Goal: Task Accomplishment & Management: Use online tool/utility

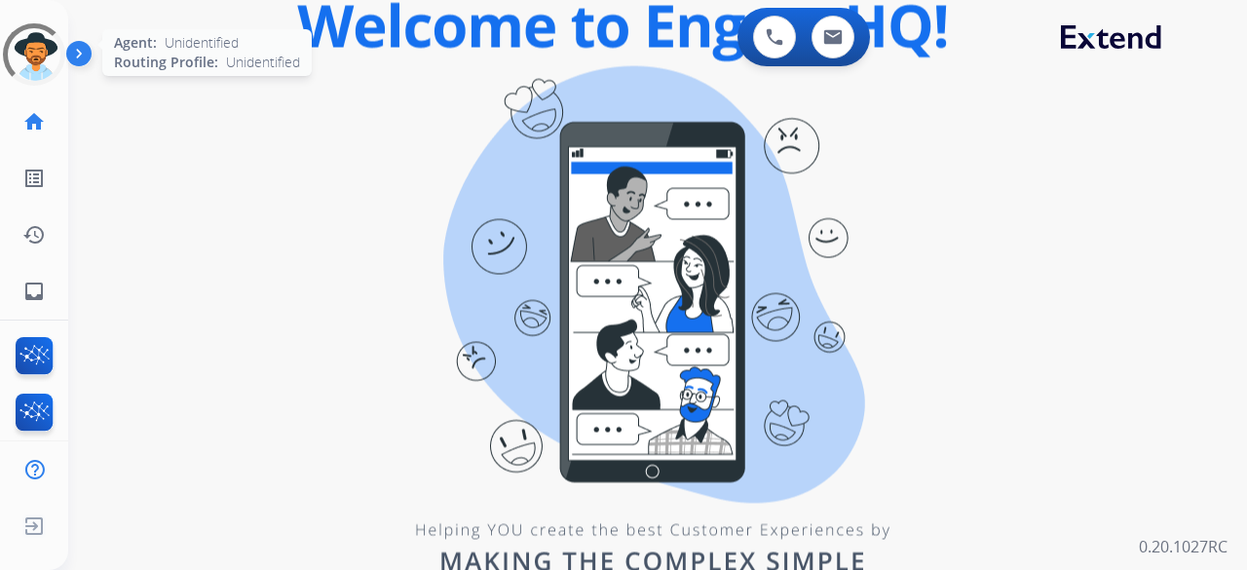
click at [47, 49] on div at bounding box center [34, 55] width 82 height 82
click at [222, 117] on div "swap_horiz Break voice bridge close_fullscreen Connect 3-Way Call merge_type Se…" at bounding box center [634, 117] width 1132 height 94
click at [43, 54] on div at bounding box center [34, 54] width 70 height 70
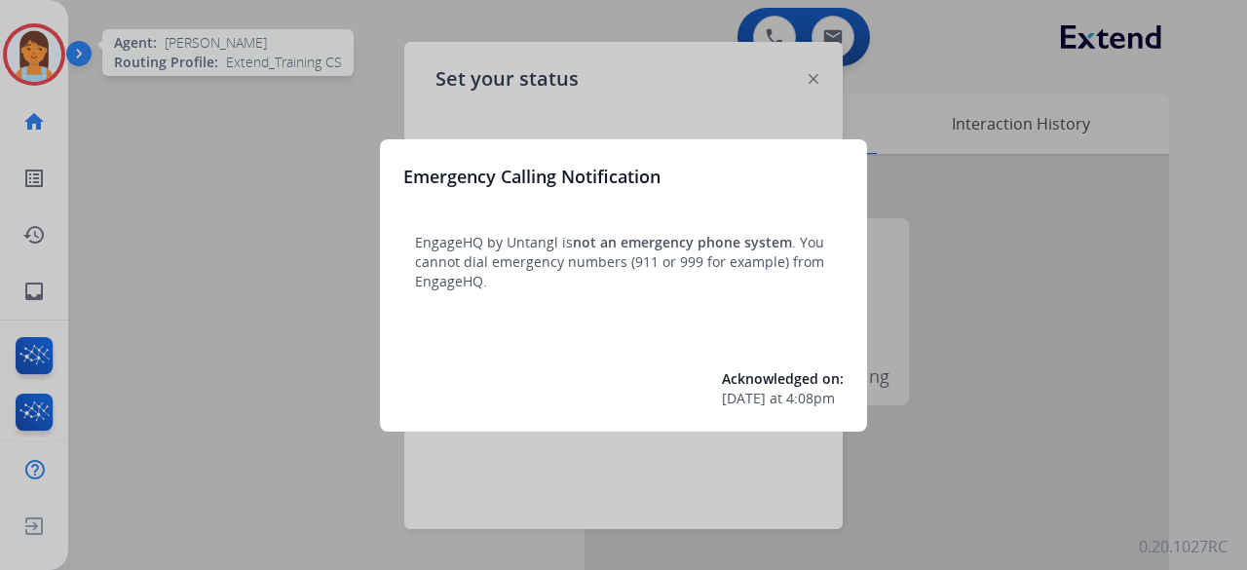
click at [207, 230] on div at bounding box center [623, 285] width 1247 height 570
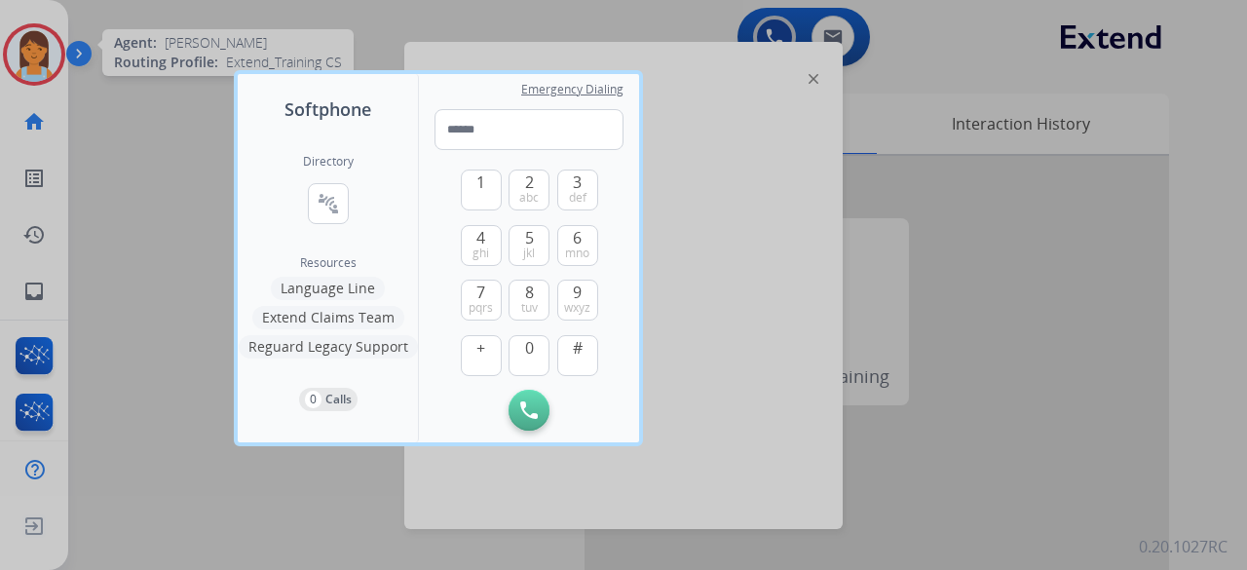
click at [238, 137] on div "Directory connect_without_contact Resource Directory Resources Language Line Ex…" at bounding box center [328, 283] width 180 height 320
click at [201, 117] on div at bounding box center [623, 285] width 1247 height 570
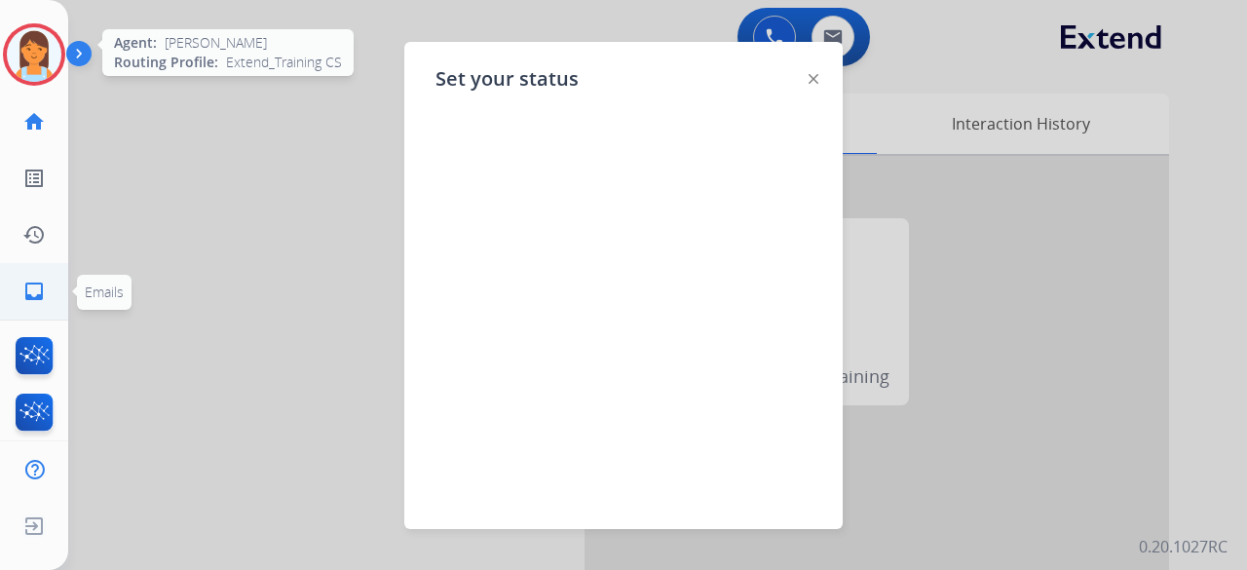
click at [41, 296] on mat-icon "inbox" at bounding box center [33, 291] width 23 height 23
select select "**********"
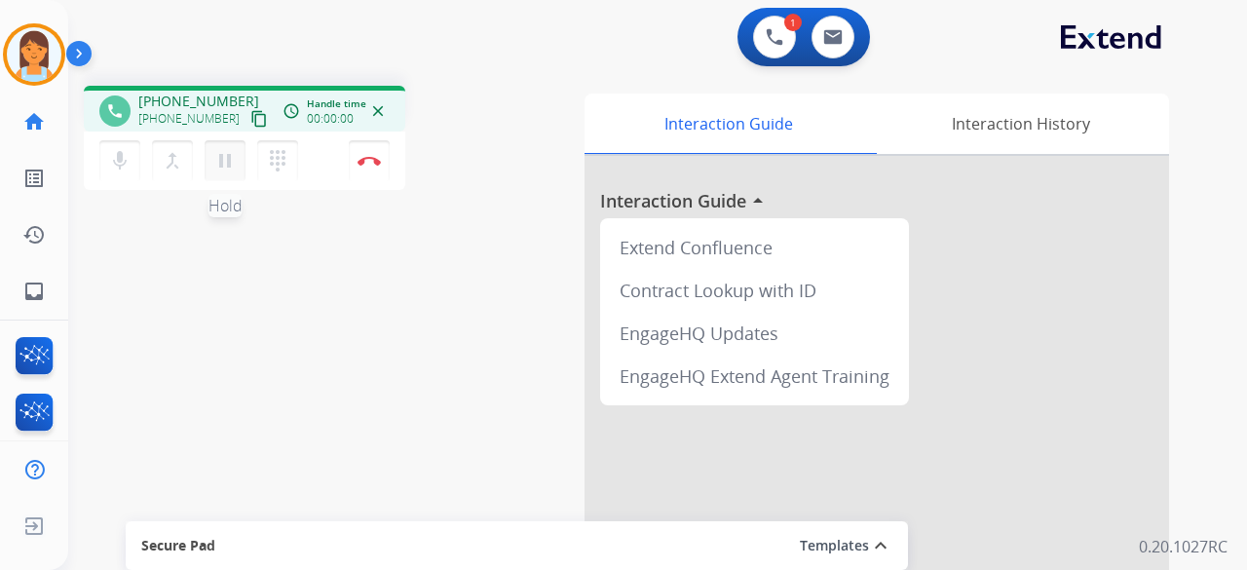
click at [220, 169] on mat-icon "pause" at bounding box center [224, 160] width 23 height 23
click at [364, 169] on button "Disconnect" at bounding box center [369, 160] width 41 height 41
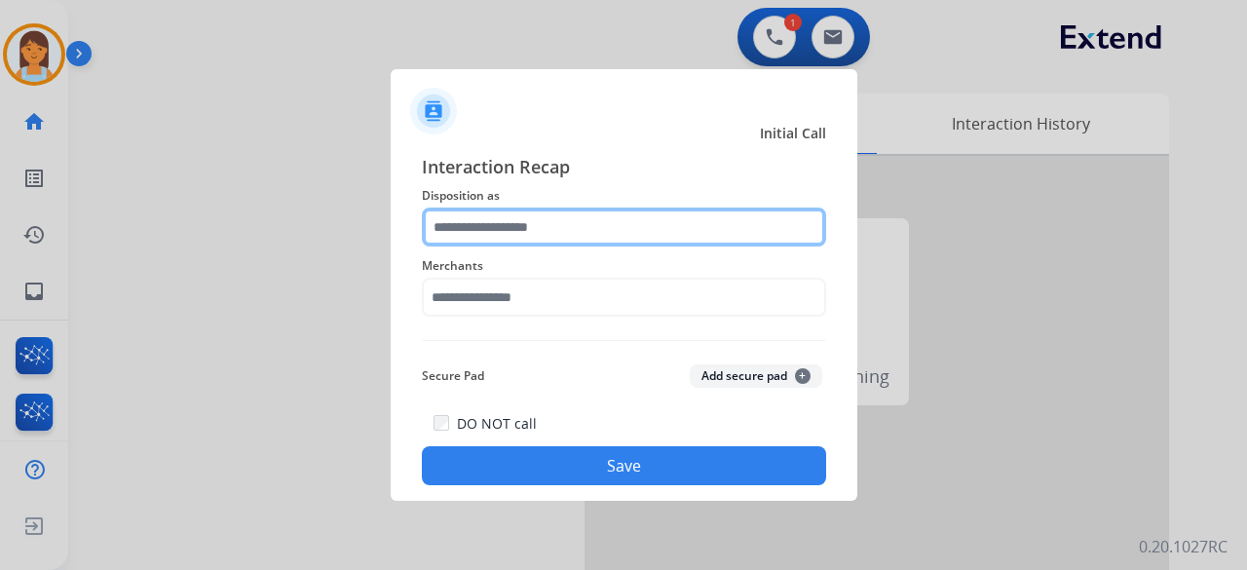
click at [579, 239] on input "text" at bounding box center [624, 227] width 404 height 39
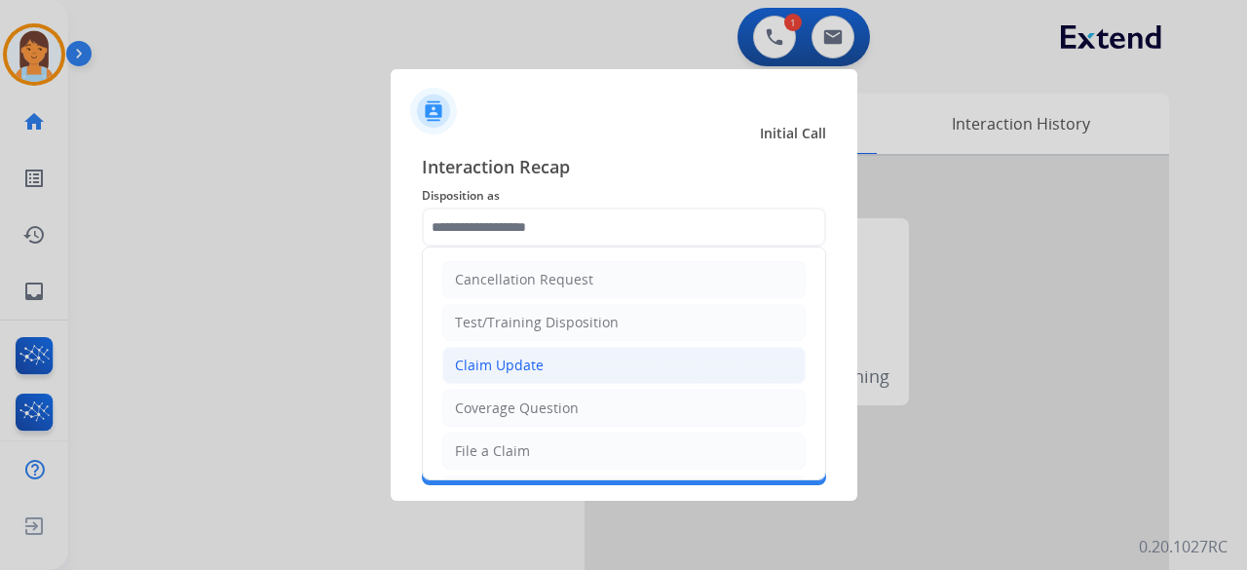
click at [550, 362] on li "Claim Update" at bounding box center [624, 365] width 364 height 37
type input "**********"
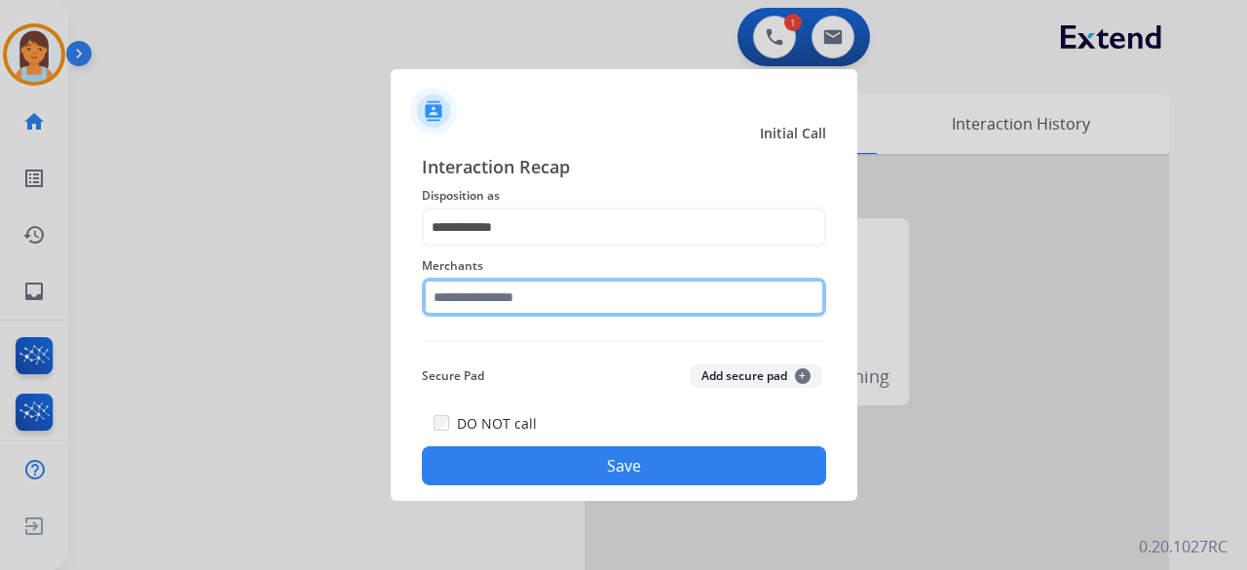
click at [552, 284] on input "text" at bounding box center [624, 297] width 404 height 39
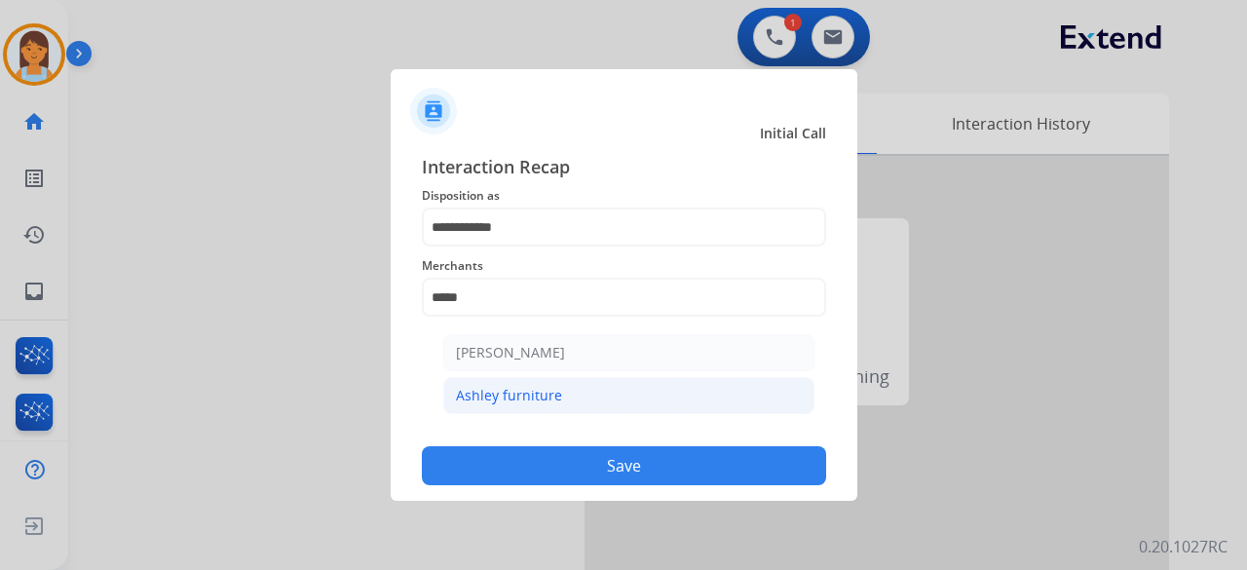
click at [593, 384] on li "Ashley furniture" at bounding box center [628, 395] width 371 height 37
type input "**********"
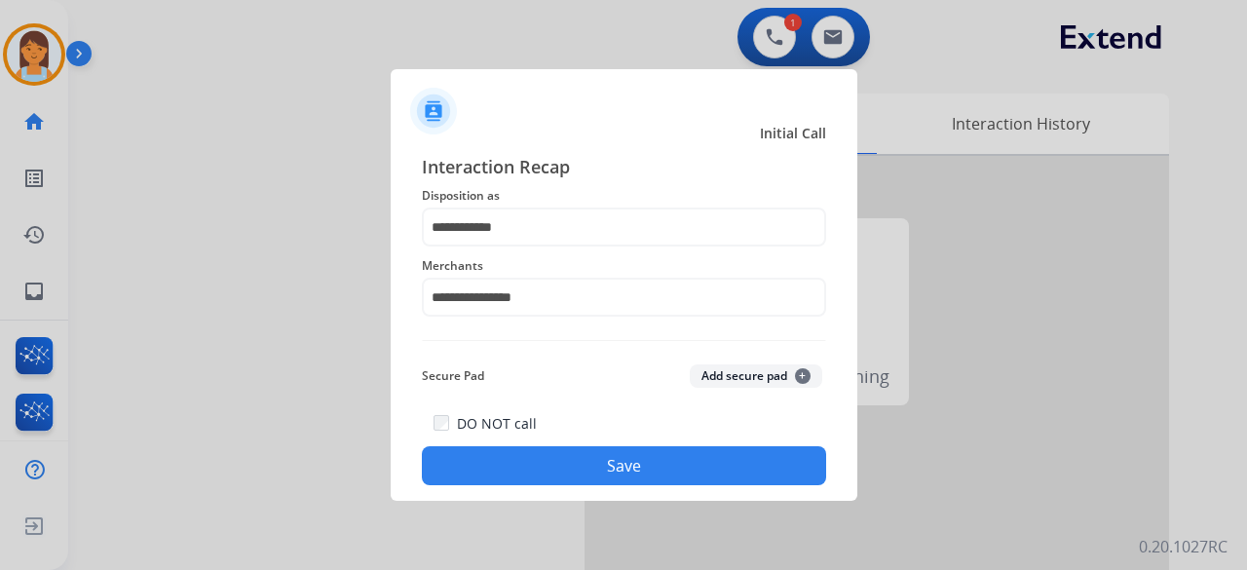
click at [633, 455] on button "Save" at bounding box center [624, 465] width 404 height 39
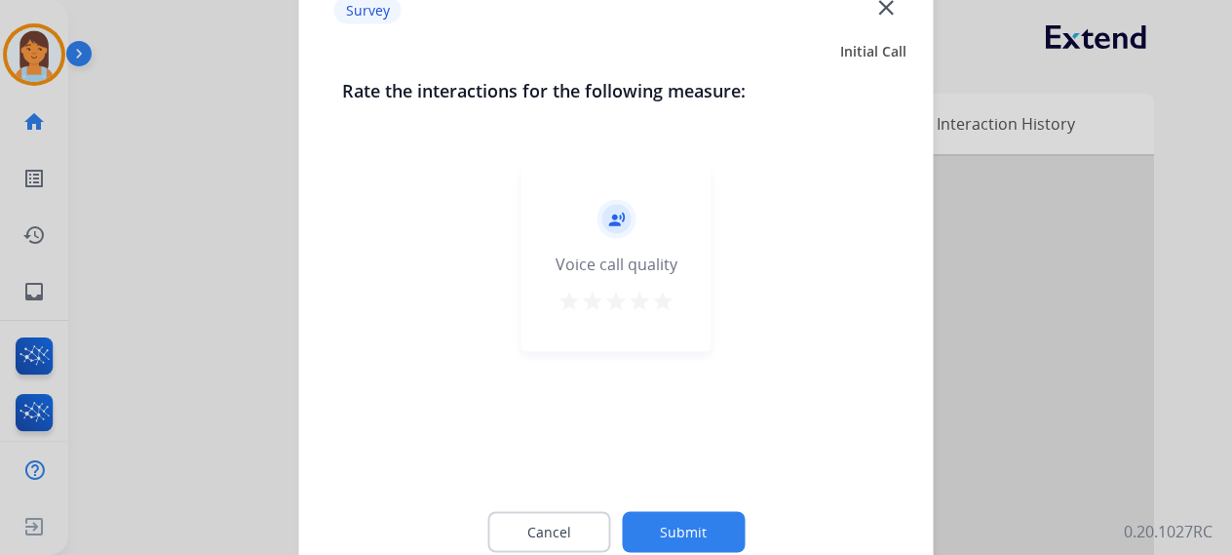
click at [228, 252] on div at bounding box center [616, 277] width 1232 height 555
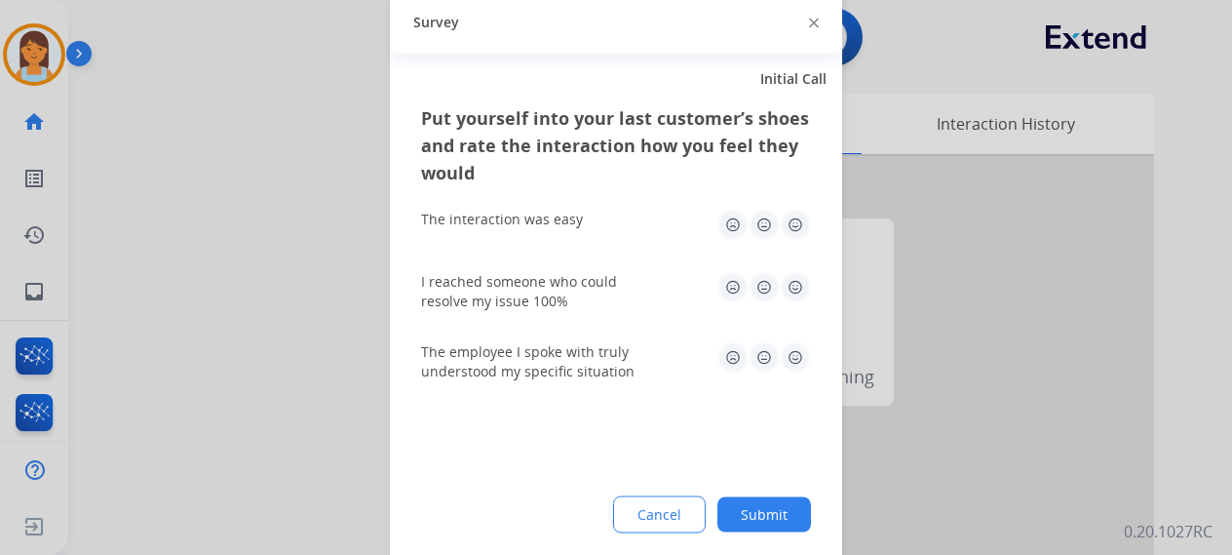
click at [228, 252] on div at bounding box center [616, 277] width 1232 height 555
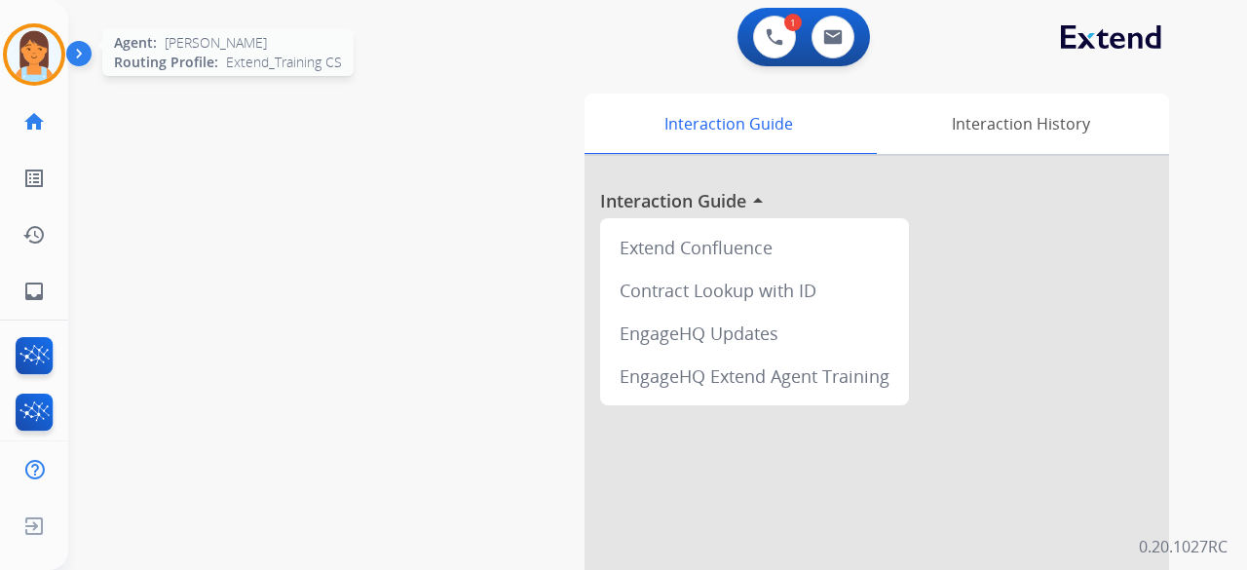
click at [23, 67] on img at bounding box center [34, 54] width 55 height 55
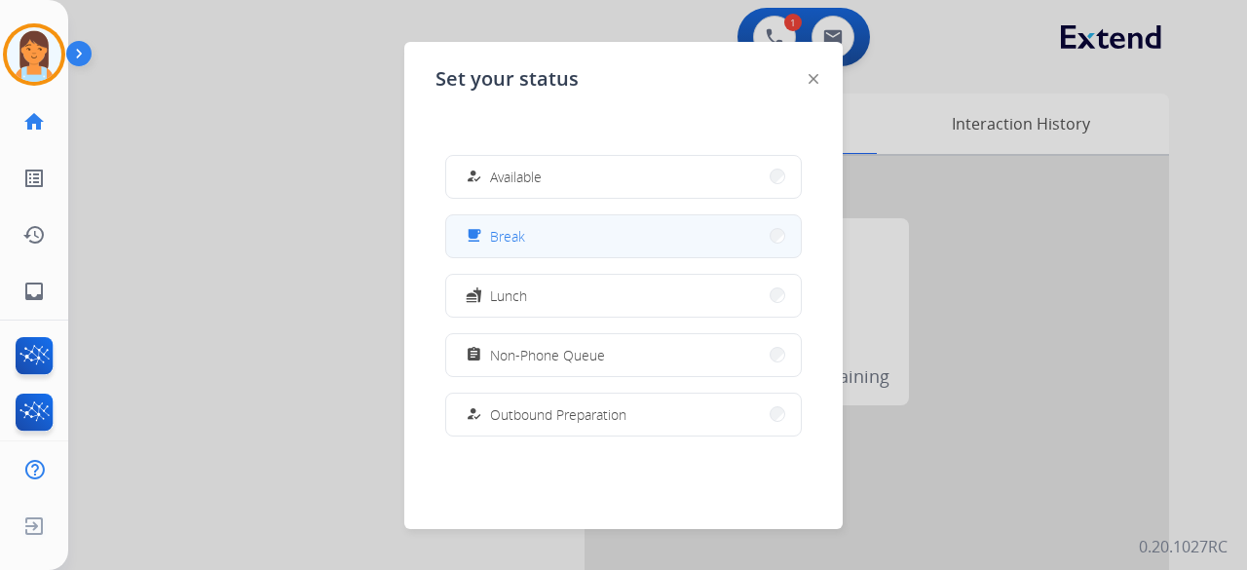
scroll to position [367, 0]
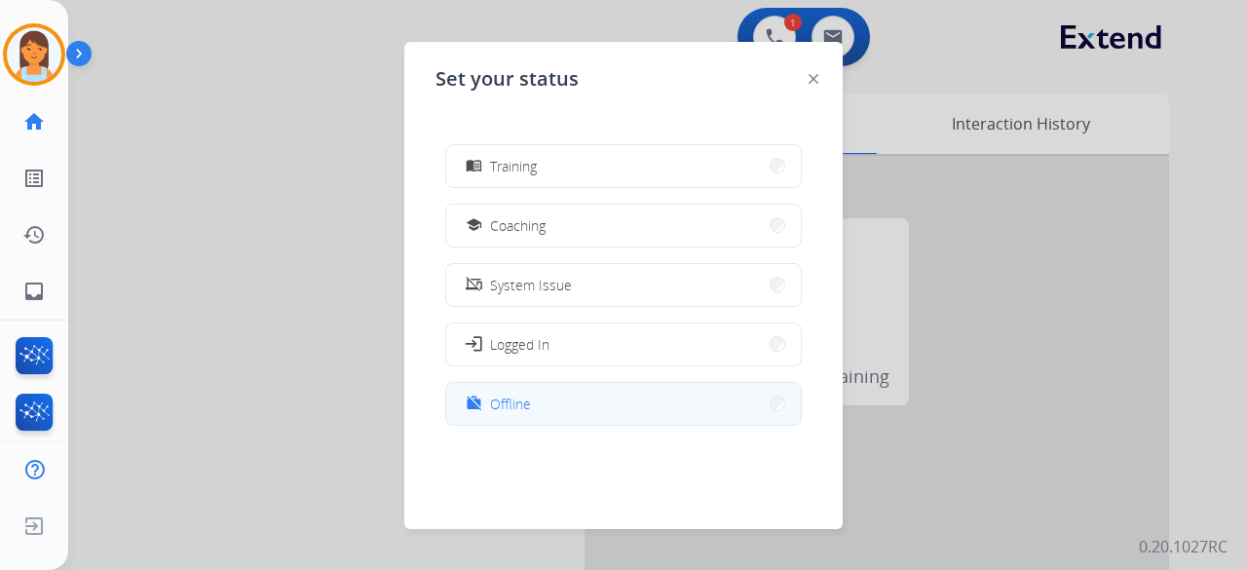
click at [608, 416] on button "work_off Offline" at bounding box center [623, 404] width 355 height 42
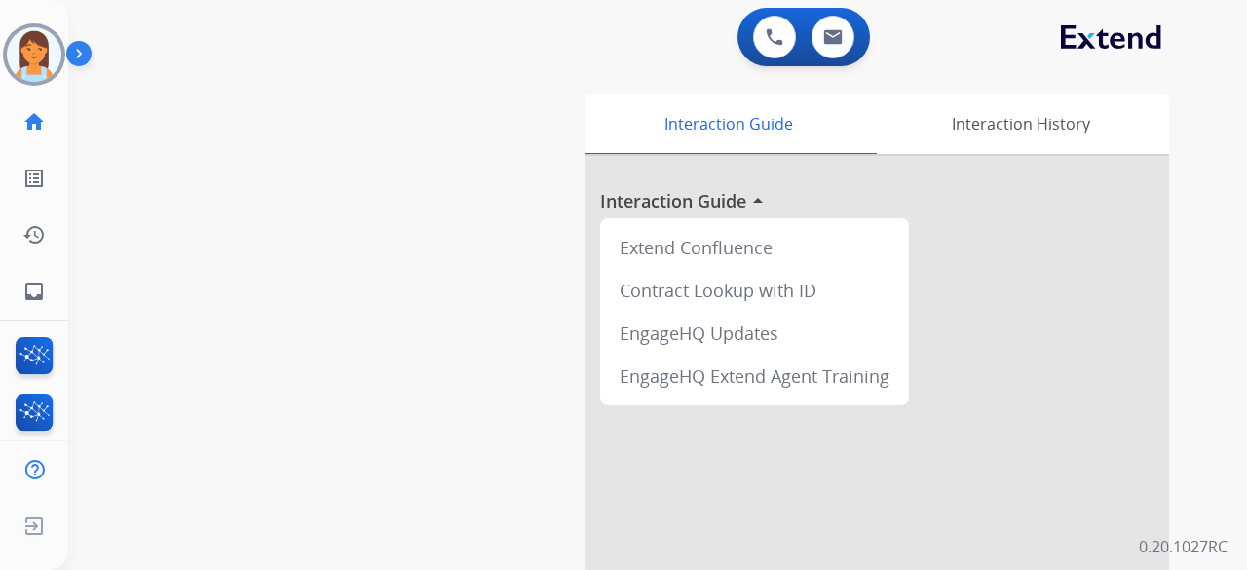
click at [101, 86] on div "swap_horiz Break voice bridge close_fullscreen Connect 3-Way Call merge_type Se…" at bounding box center [634, 476] width 1132 height 813
